Goal: Navigation & Orientation: Find specific page/section

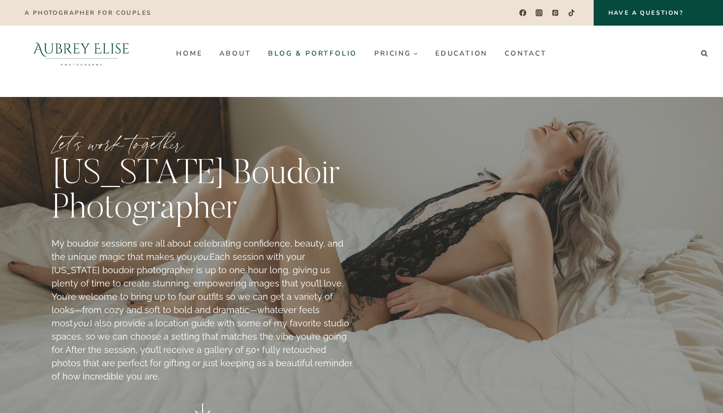
click at [336, 56] on link "Blog & Portfolio" at bounding box center [313, 53] width 106 height 16
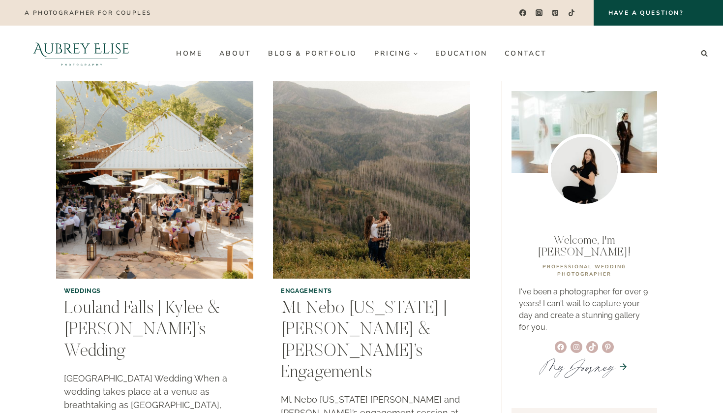
click at [69, 54] on img at bounding box center [81, 54] width 139 height 56
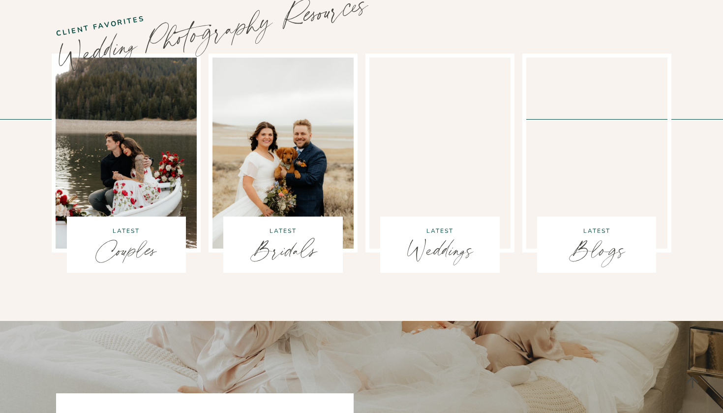
scroll to position [2955, 0]
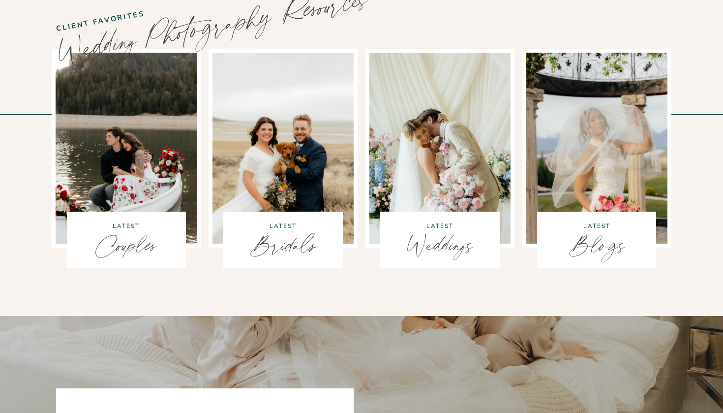
click at [453, 212] on div "Latest Weddings" at bounding box center [439, 240] width 119 height 57
click at [448, 224] on link "Weddings" at bounding box center [439, 244] width 67 height 40
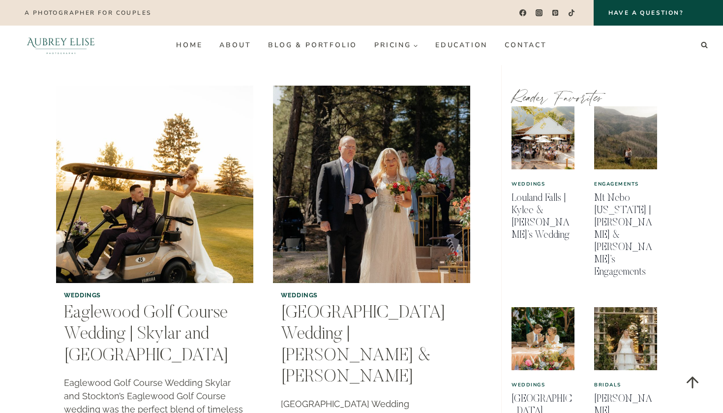
scroll to position [537, 0]
click at [183, 40] on link "Home" at bounding box center [189, 45] width 43 height 16
